Goal: Communication & Community: Answer question/provide support

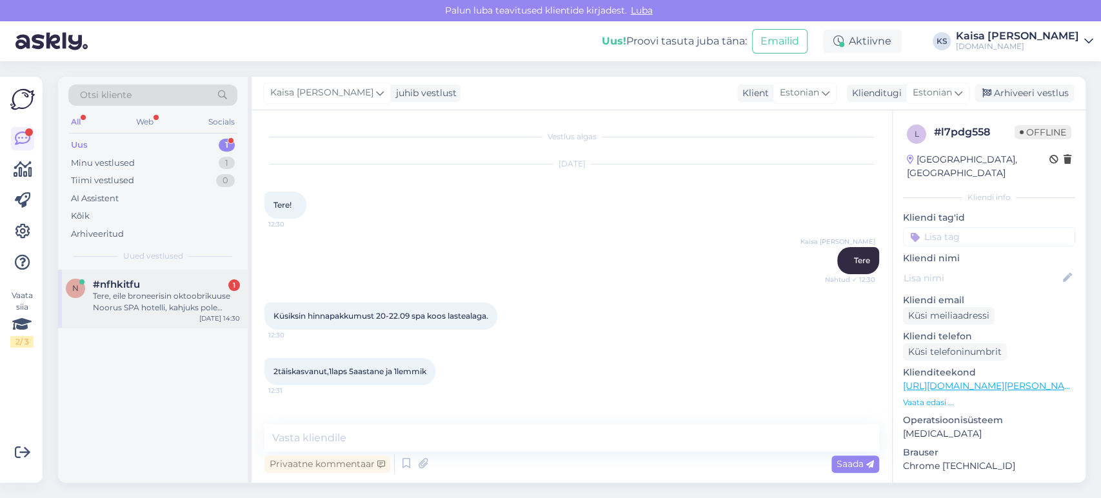
scroll to position [989, 0]
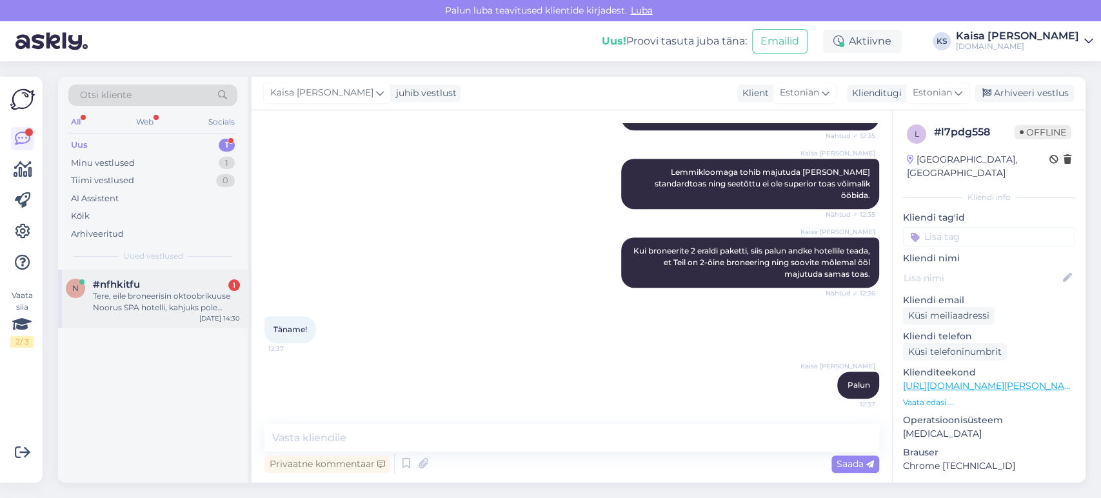
click at [188, 304] on div "Tere, eile broneerisin oktoobrikuuse Noorus SPA hotelli, kahjuks pole saanud mi…" at bounding box center [166, 301] width 147 height 23
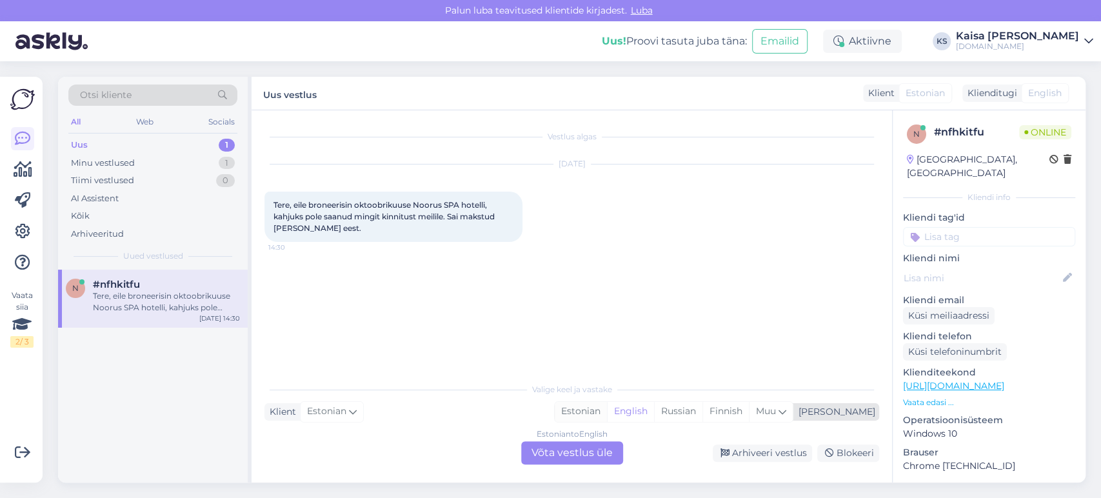
click at [607, 413] on div "Estonian" at bounding box center [580, 411] width 52 height 19
click at [598, 460] on div "Estonian to Estonian Võta vestlus üle" at bounding box center [572, 452] width 102 height 23
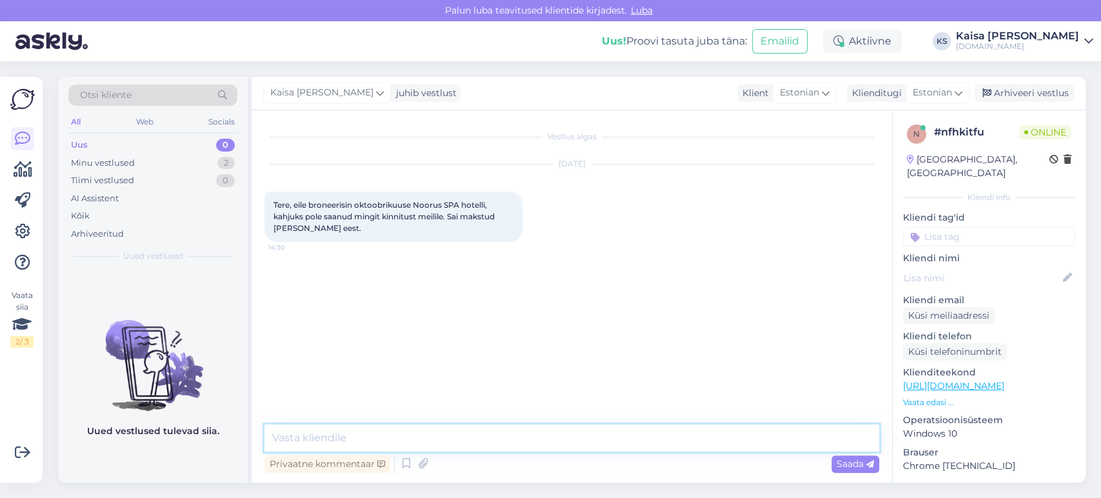
click at [591, 440] on textarea at bounding box center [571, 437] width 614 height 27
type textarea "Tere, mis kuupäevaks [PERSON_NAME] nimel broneering on?"
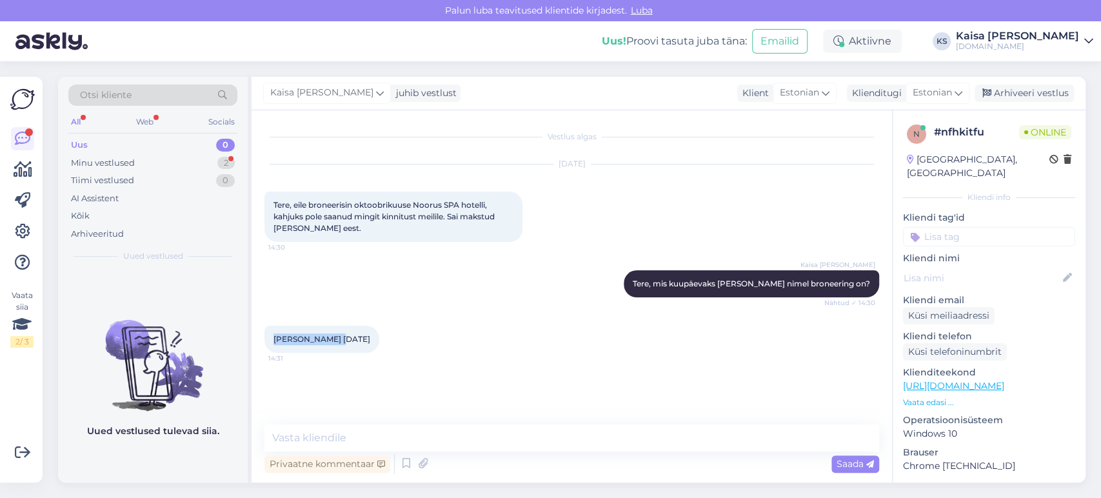
drag, startPoint x: 315, startPoint y: 338, endPoint x: 269, endPoint y: 336, distance: 45.8
click at [269, 336] on div "[PERSON_NAME] [DATE] 14:31" at bounding box center [321, 339] width 115 height 27
copy span "[PERSON_NAME]"
click at [431, 444] on textarea at bounding box center [571, 437] width 614 height 27
type textarea "[PERSON_NAME] on e-maili aadress?"
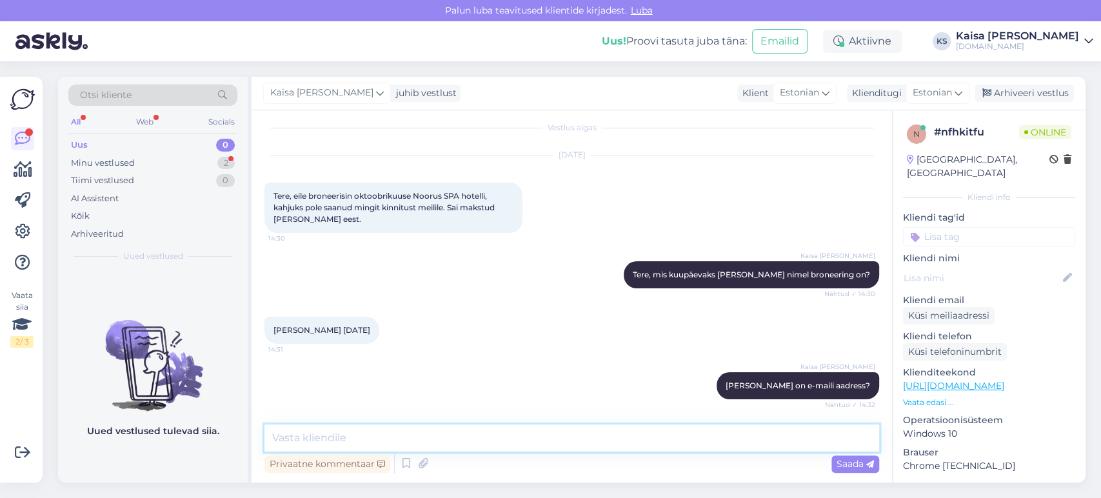
scroll to position [64, 0]
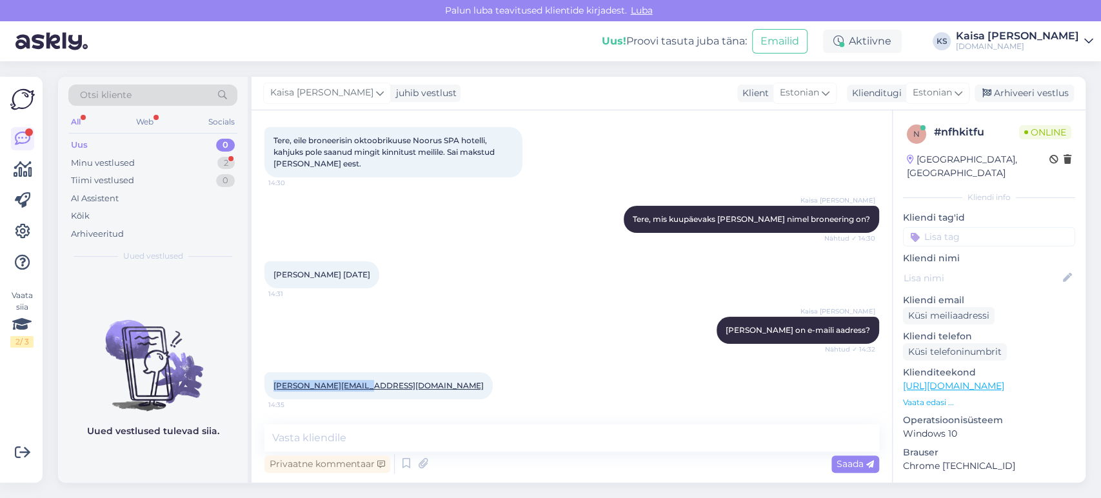
drag, startPoint x: 356, startPoint y: 386, endPoint x: 251, endPoint y: 386, distance: 104.4
click at [251, 386] on div "Vestlus algas [DATE] Tere, eile broneerisin oktoobrikuuse Noorus SPA hotelli, k…" at bounding box center [571, 296] width 640 height 372
copy link "[PERSON_NAME][EMAIL_ADDRESS][DOMAIN_NAME]"
drag, startPoint x: 613, startPoint y: 401, endPoint x: 598, endPoint y: 406, distance: 16.3
click at [613, 401] on div "[PERSON_NAME][EMAIL_ADDRESS][DOMAIN_NAME] 14:35" at bounding box center [571, 385] width 614 height 55
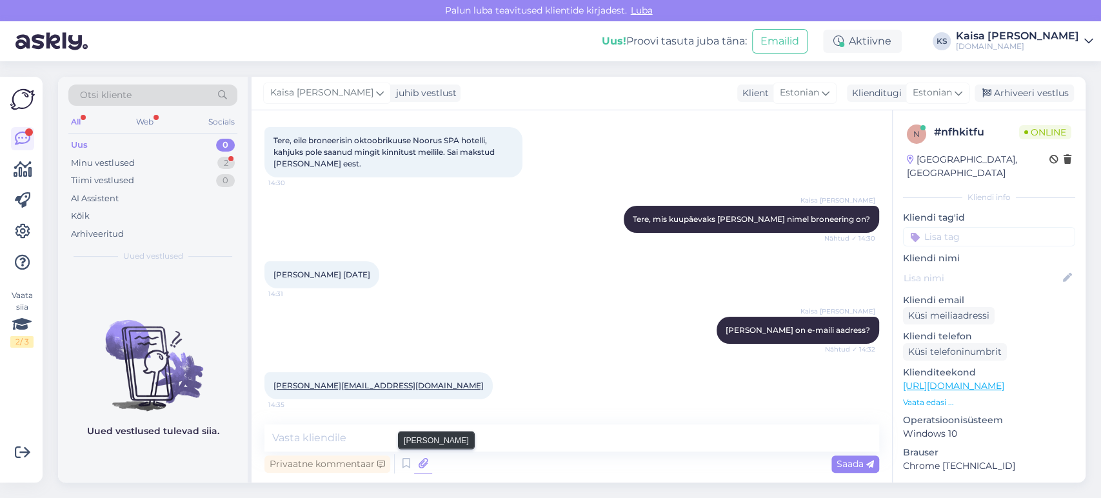
click at [423, 463] on icon at bounding box center [423, 463] width 18 height 19
click at [424, 465] on icon at bounding box center [423, 463] width 18 height 19
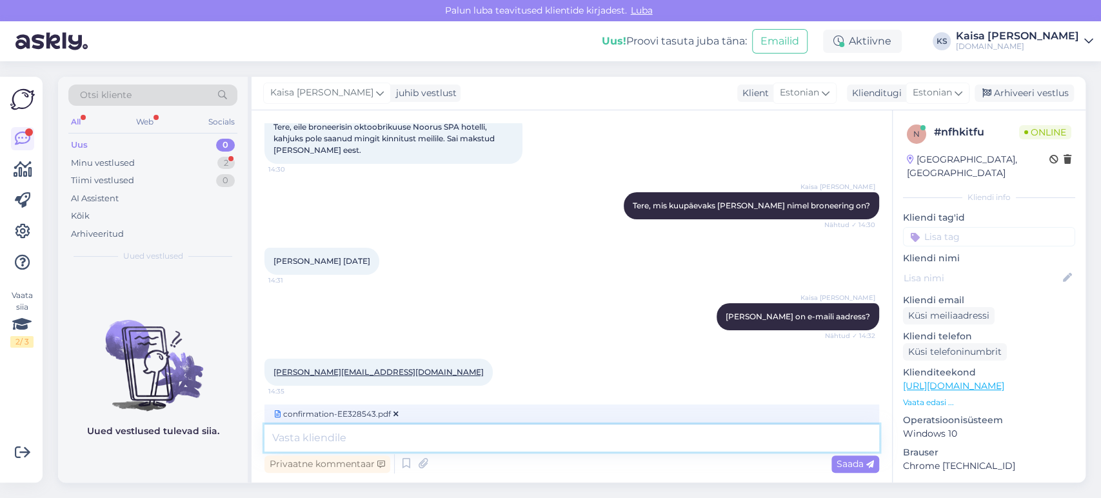
click at [471, 445] on textarea at bounding box center [571, 437] width 614 height 27
type textarea "Kinnitus on siin."
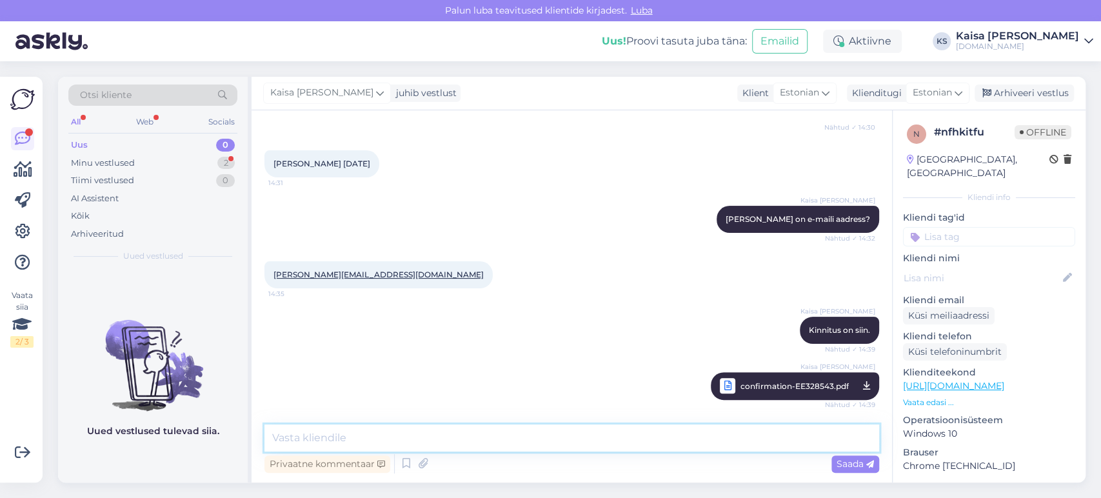
scroll to position [231, 0]
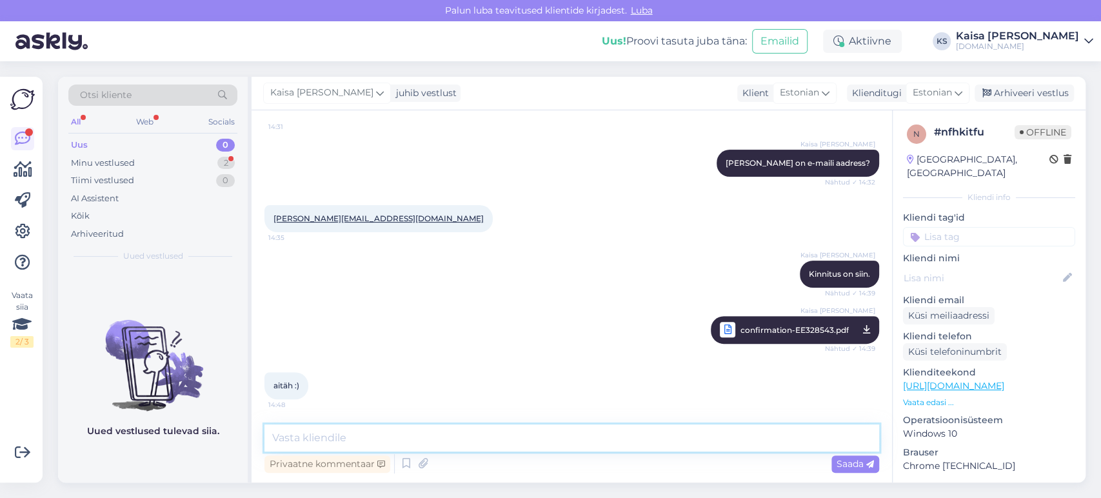
click at [413, 433] on textarea at bounding box center [571, 437] width 614 height 27
type textarea "Palun."
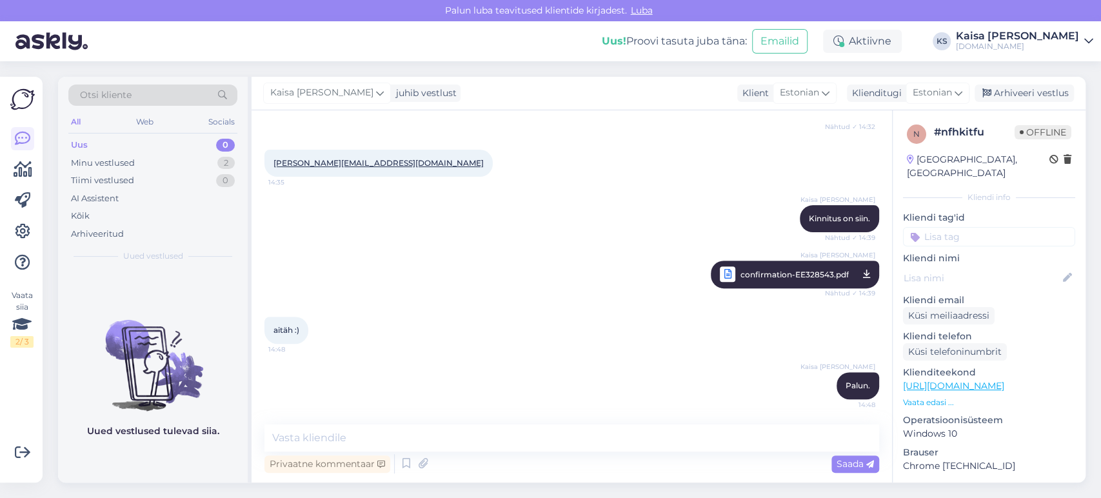
click at [455, 311] on div "aitäh :) 14:48" at bounding box center [571, 329] width 614 height 55
click at [1008, 88] on div "Arhiveeri vestlus" at bounding box center [1023, 92] width 99 height 17
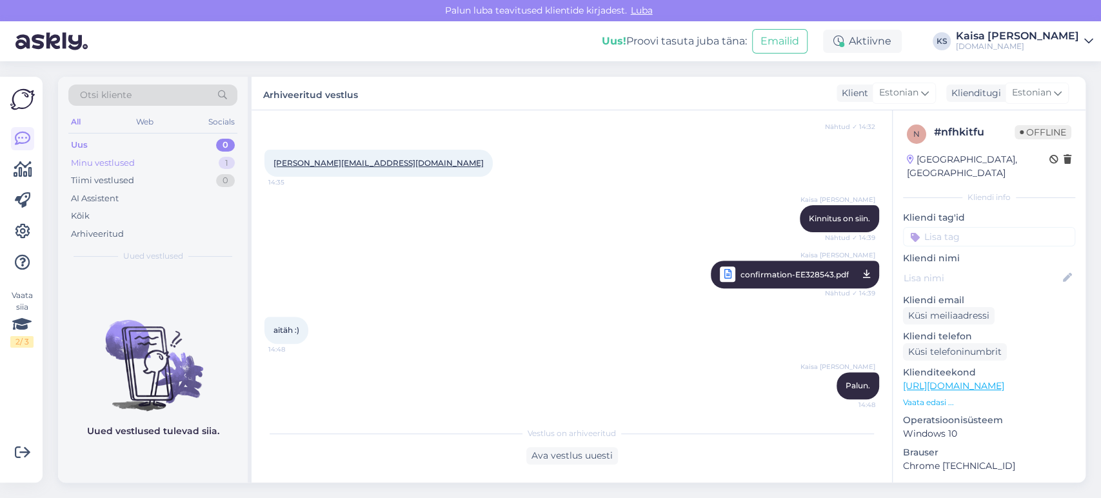
click at [195, 164] on div "Minu vestlused 1" at bounding box center [152, 163] width 169 height 18
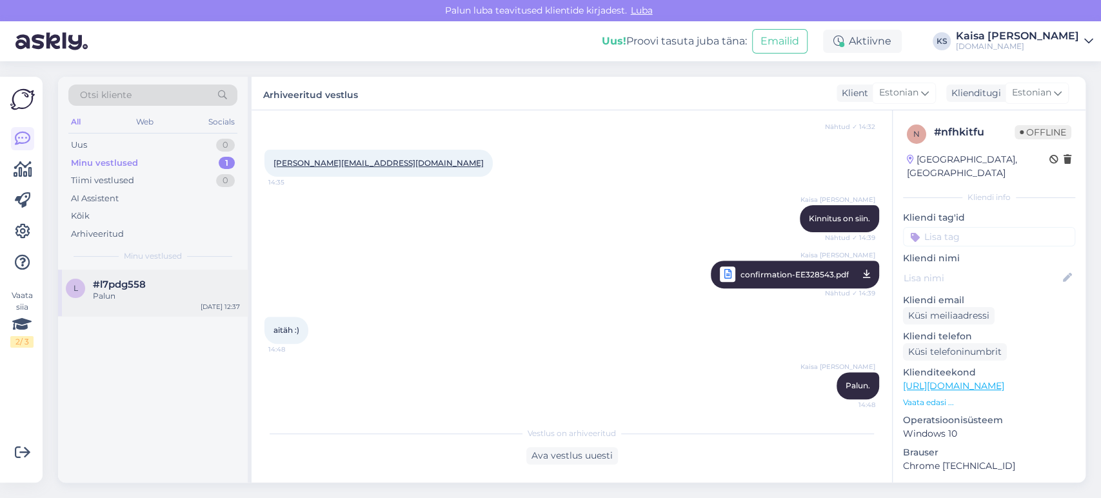
click at [160, 306] on div "l #l7pdg558 Palun [DATE] 12:37" at bounding box center [153, 292] width 190 height 46
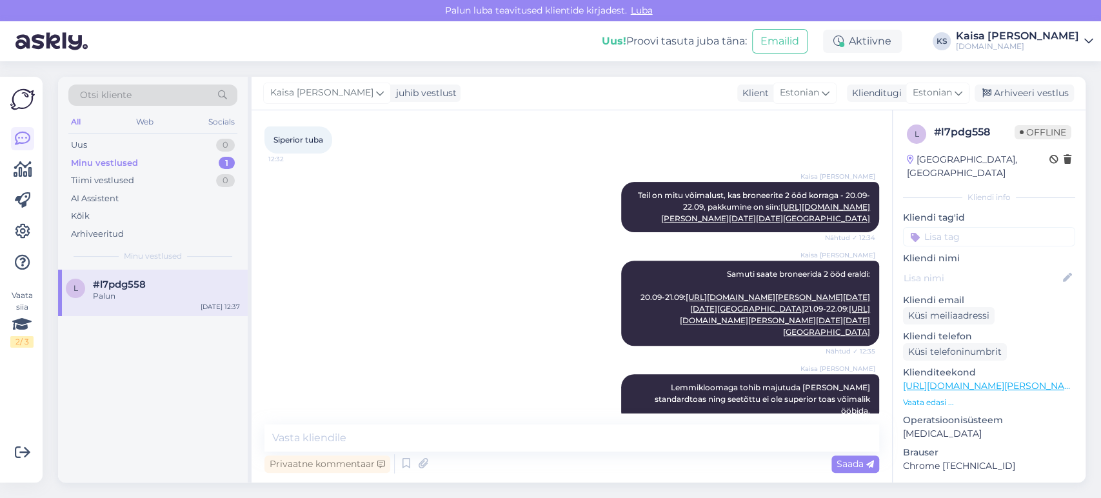
scroll to position [989, 0]
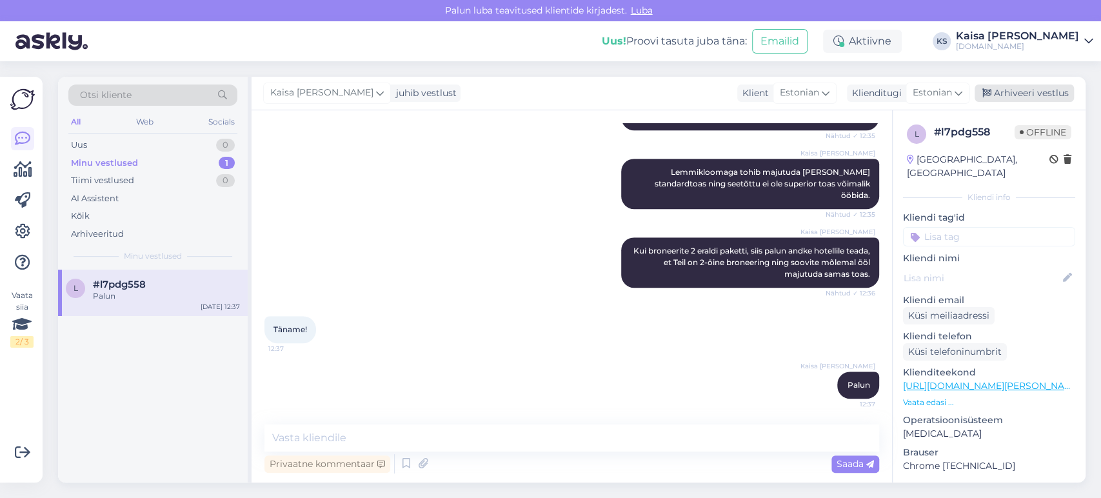
click at [1022, 95] on div "Arhiveeri vestlus" at bounding box center [1023, 92] width 99 height 17
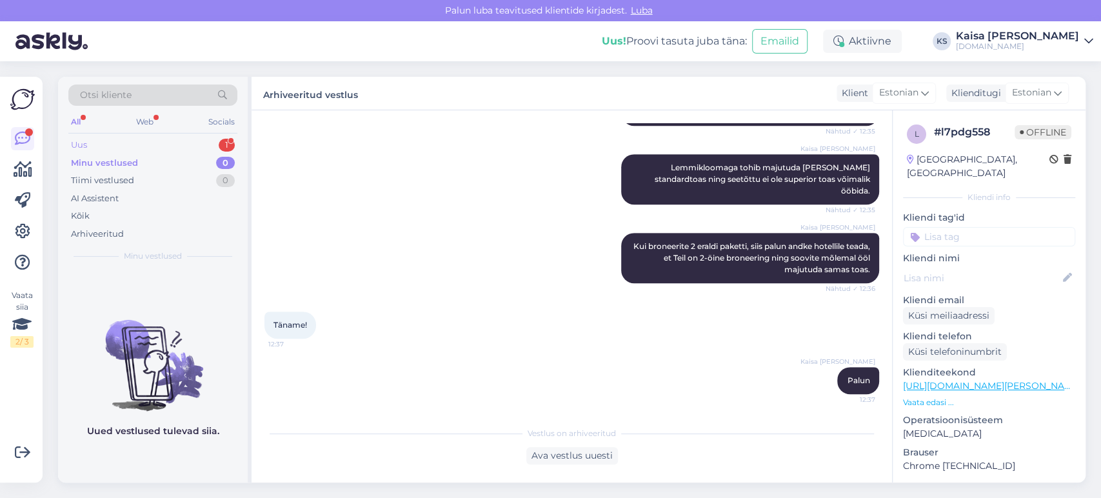
click at [207, 141] on div "Uus 1" at bounding box center [152, 145] width 169 height 18
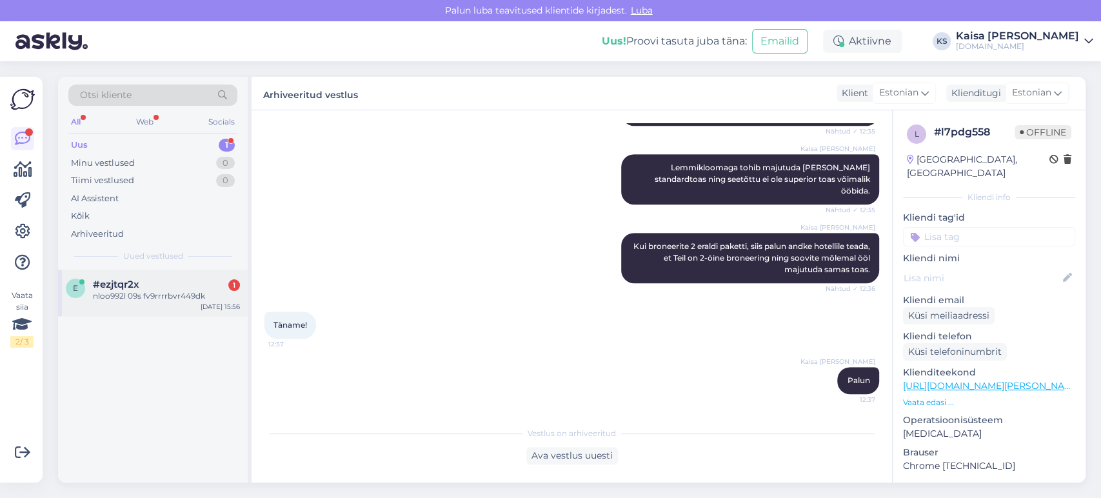
click at [144, 286] on div "#ezjtqr2x 1" at bounding box center [166, 285] width 147 height 12
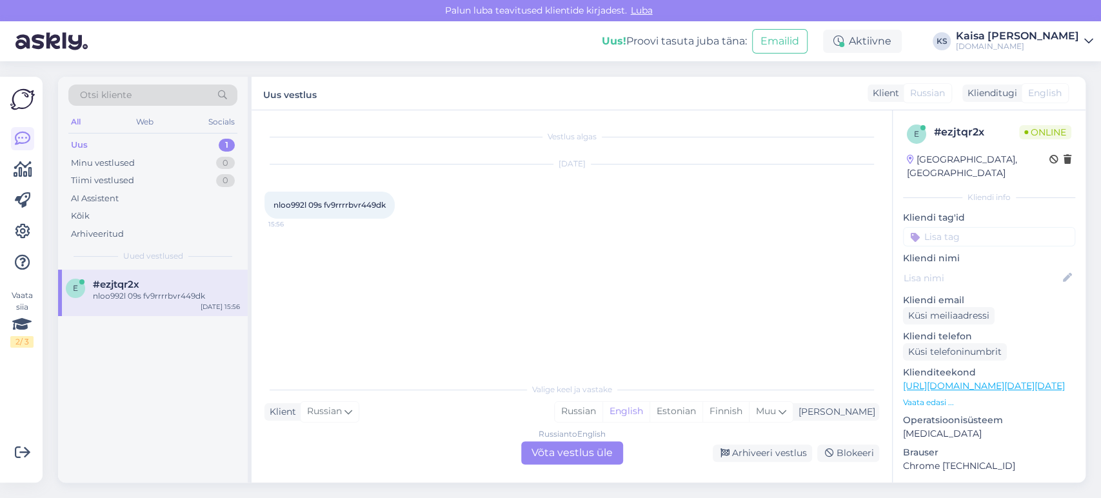
scroll to position [0, 0]
click at [784, 448] on div "Arhiveeri vestlus" at bounding box center [761, 452] width 99 height 17
